Goal: Obtain resource: Obtain resource

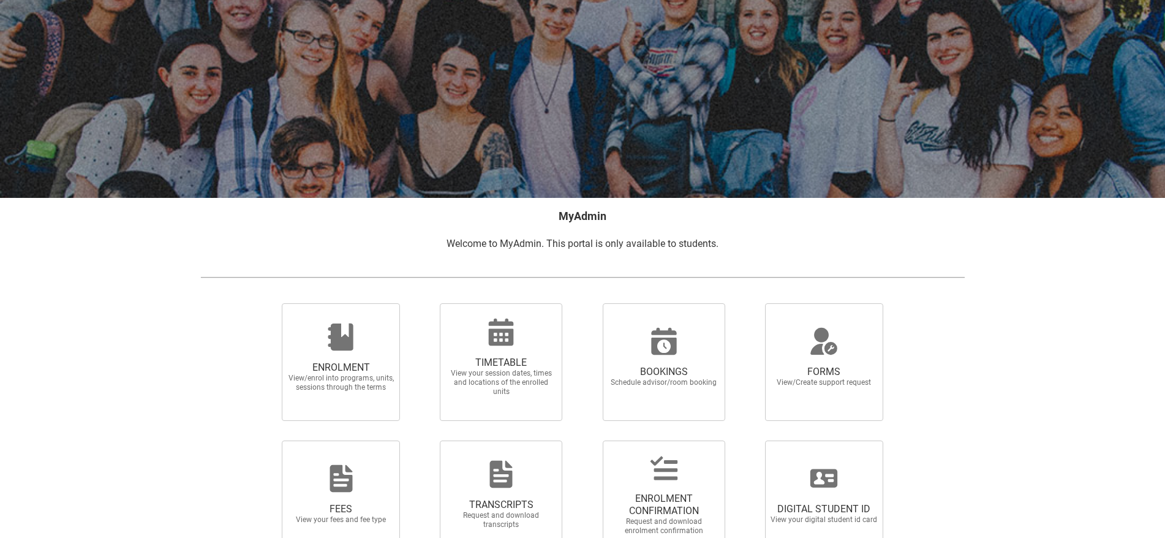
scroll to position [127, 0]
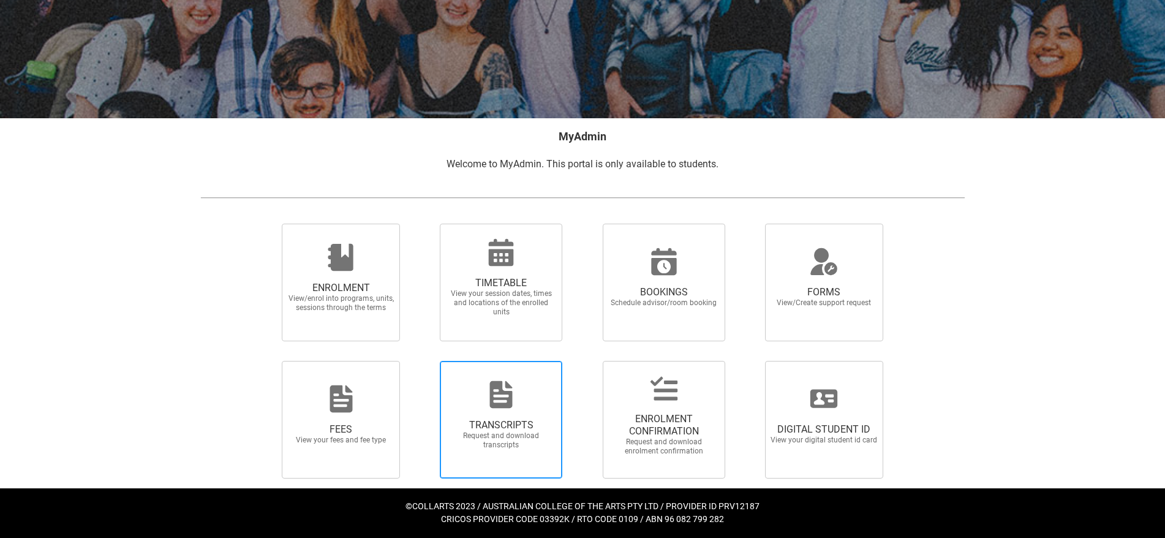
click at [496, 419] on span "TRANSCRIPTS" at bounding box center [501, 425] width 108 height 12
click at [425, 361] on input "TRANSCRIPTS Request and download transcripts" at bounding box center [424, 360] width 1 height 1
radio input "true"
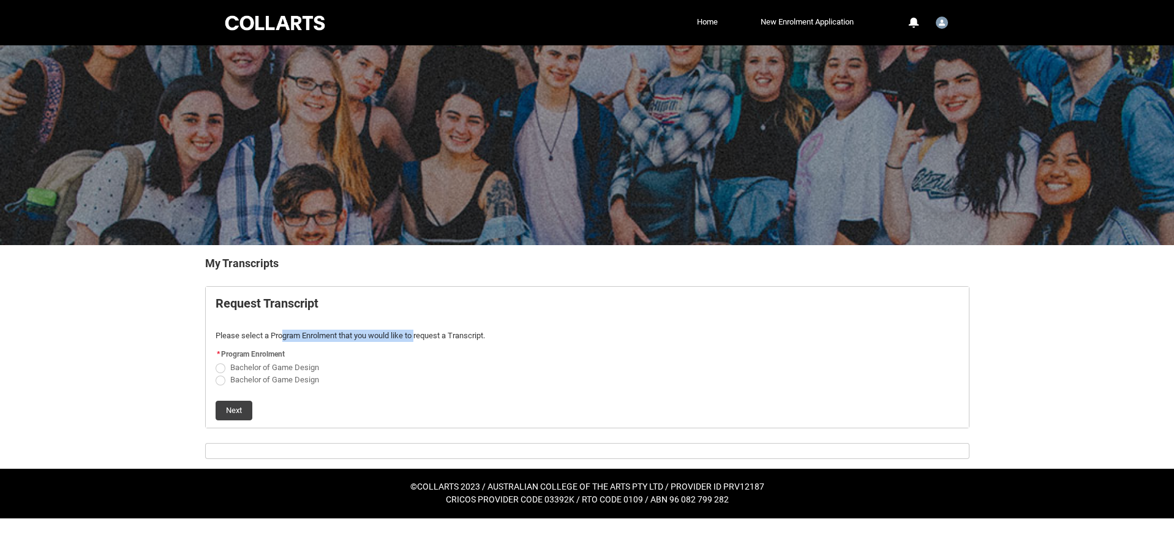
drag, startPoint x: 281, startPoint y: 336, endPoint x: 478, endPoint y: 335, distance: 196.7
click at [426, 335] on p "Please select a Program Enrolment that you would like to request a Transcript." at bounding box center [588, 336] width 744 height 12
click at [478, 335] on p "Please select a Program Enrolment that you would like to request a Transcript." at bounding box center [588, 336] width 744 height 12
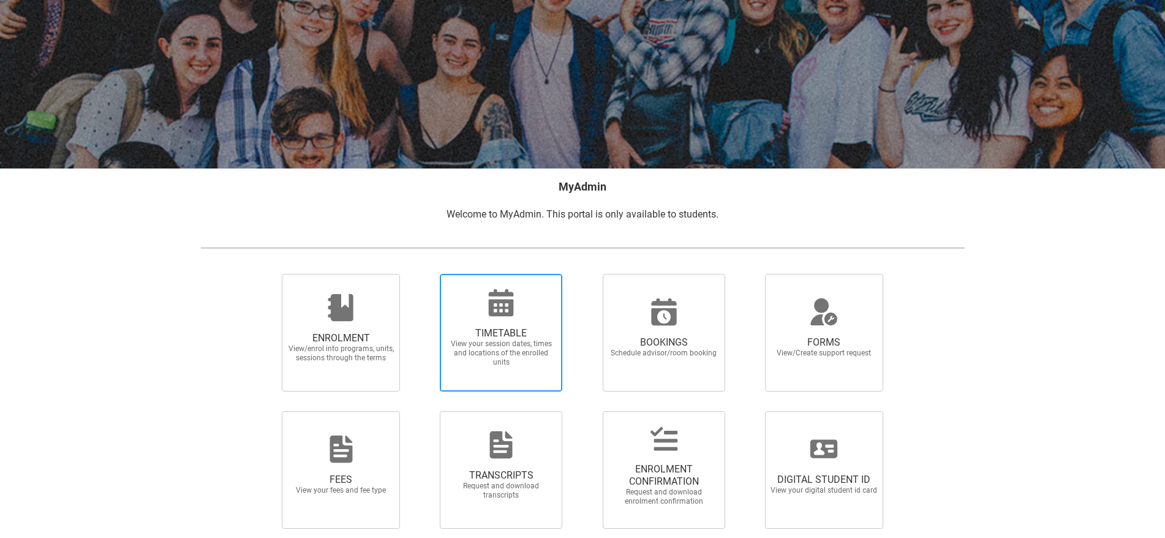
scroll to position [127, 0]
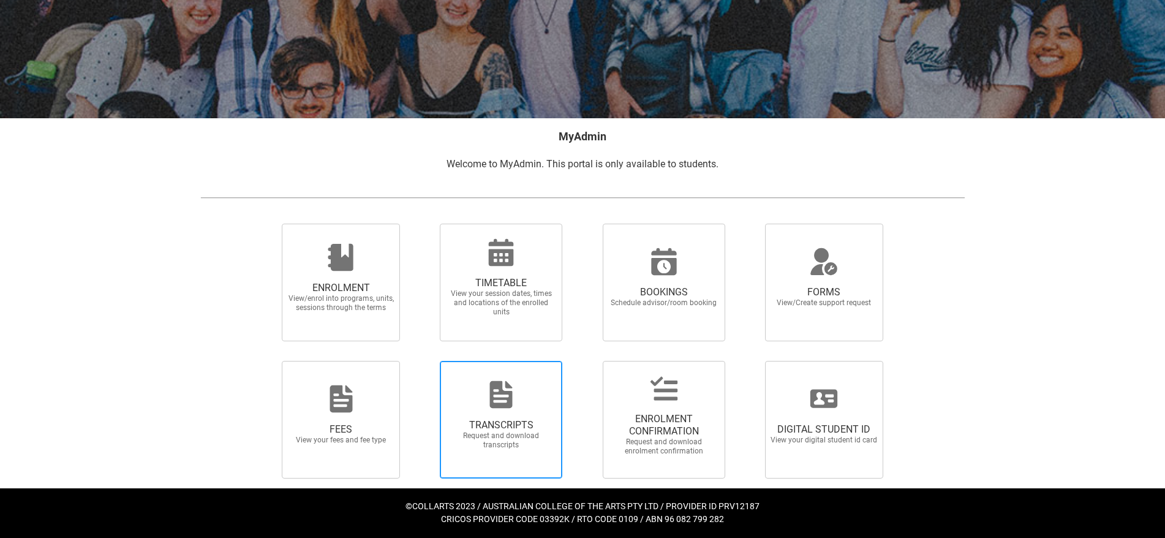
click at [485, 423] on span "TRANSCRIPTS" at bounding box center [501, 425] width 108 height 12
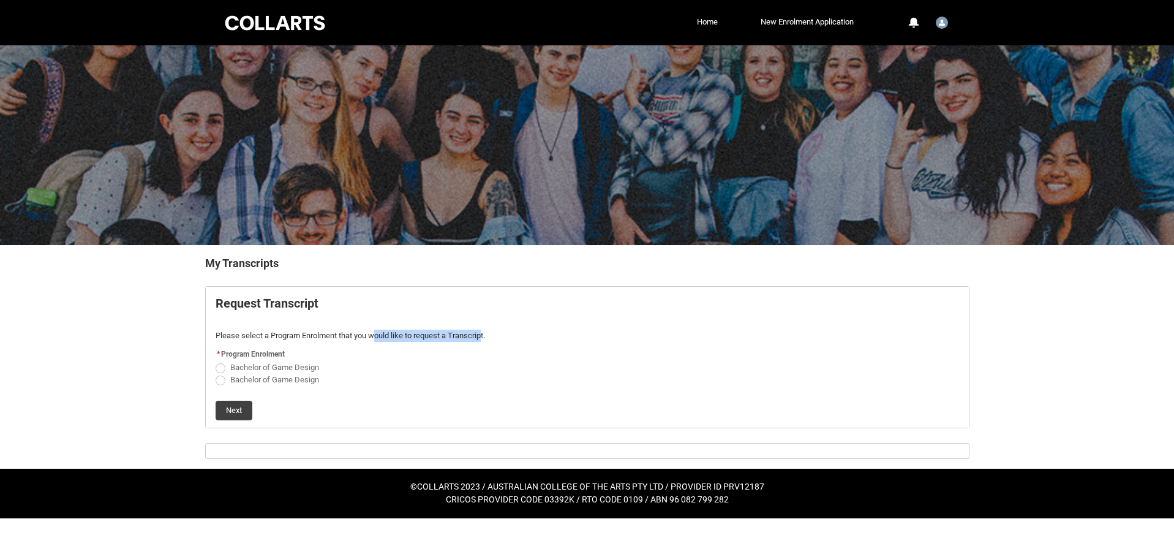
drag, startPoint x: 425, startPoint y: 339, endPoint x: 488, endPoint y: 339, distance: 63.1
click at [487, 339] on p "Please select a Program Enrolment that you would like to request a Transcript." at bounding box center [588, 336] width 744 height 12
click at [488, 339] on p "Please select a Program Enrolment that you would like to request a Transcript." at bounding box center [588, 336] width 744 height 12
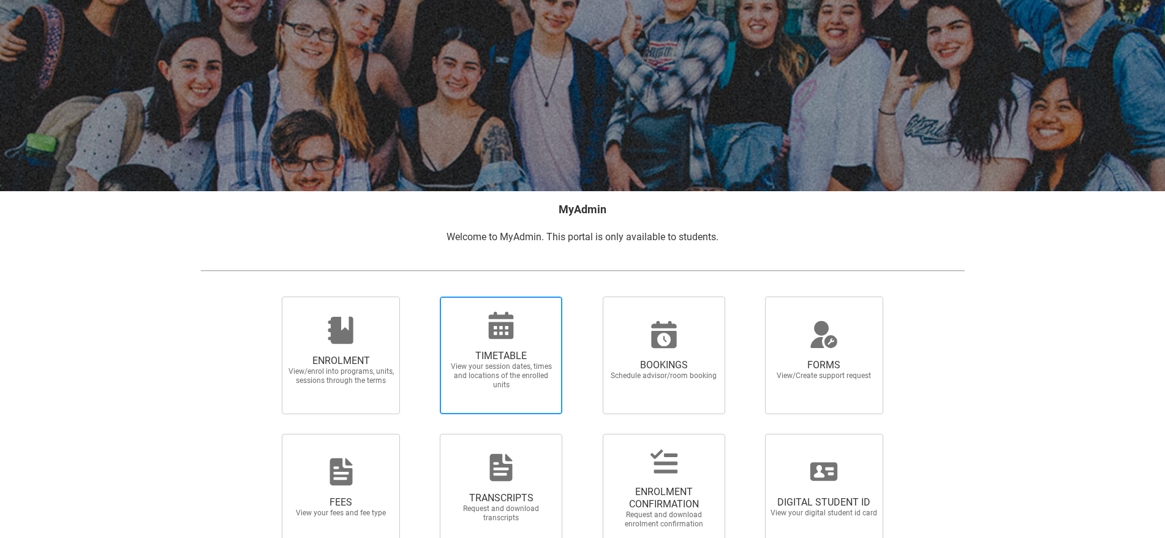
scroll to position [127, 0]
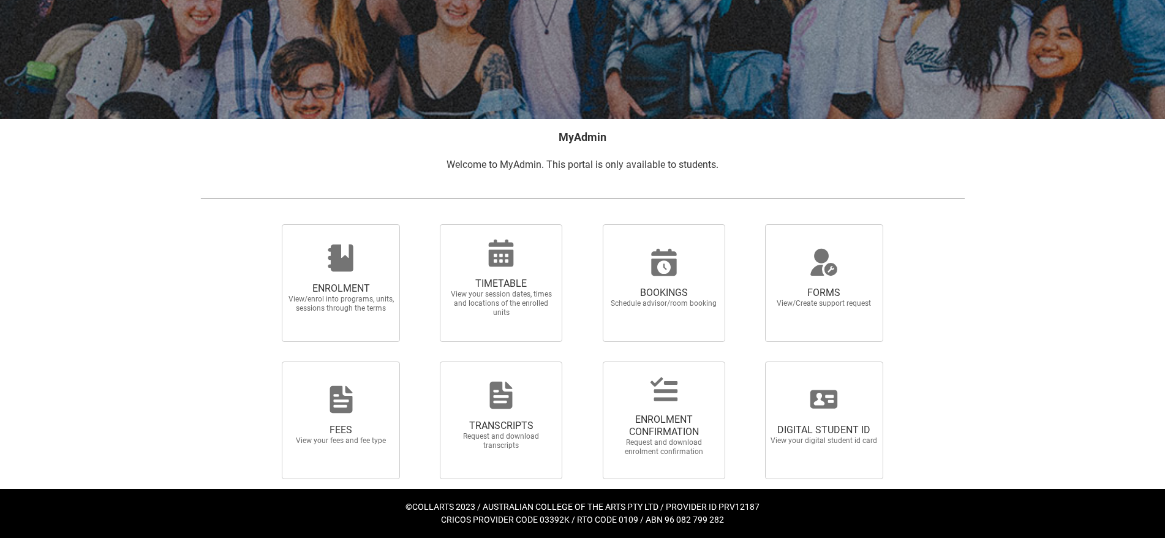
scroll to position [127, 0]
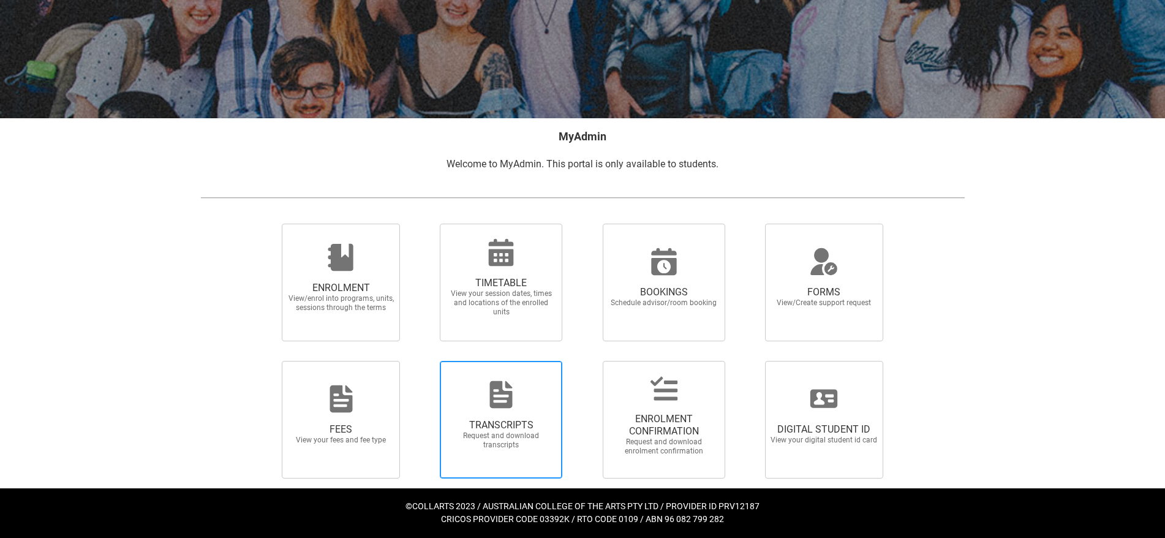
click at [515, 410] on span "TRANSCRIPTS Request and download transcripts" at bounding box center [501, 434] width 118 height 50
click at [425, 361] on input "TRANSCRIPTS Request and download transcripts" at bounding box center [424, 360] width 1 height 1
radio input "true"
